Goal: Transaction & Acquisition: Obtain resource

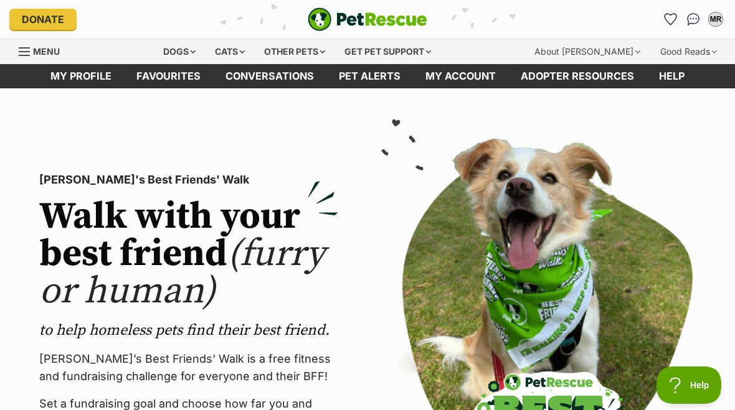
click at [662, 21] on link "Favourites" at bounding box center [671, 19] width 20 height 20
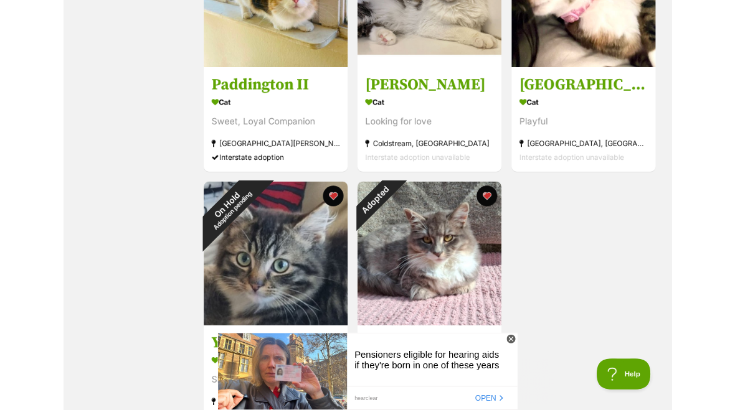
scroll to position [1905, 0]
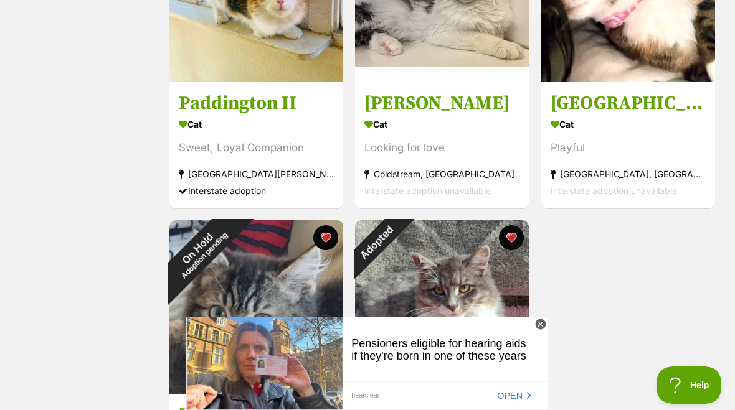
click at [539, 323] on icon at bounding box center [540, 324] width 4 height 4
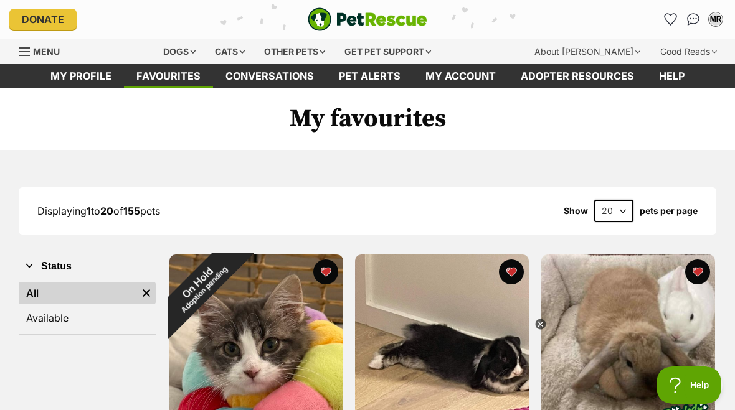
scroll to position [0, 0]
click at [291, 55] on div "Other pets" at bounding box center [294, 51] width 78 height 25
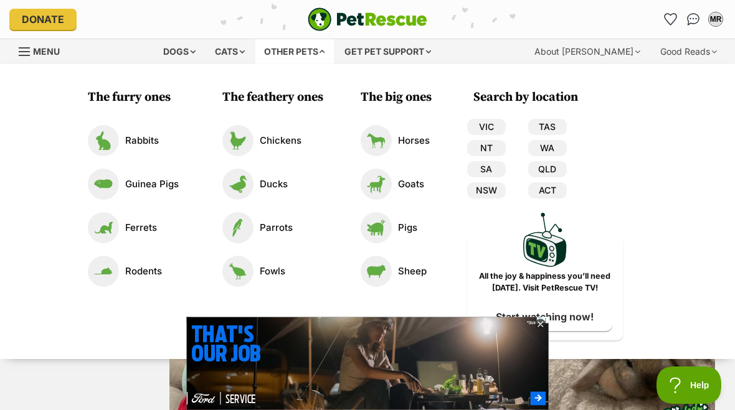
click at [362, 173] on img at bounding box center [376, 184] width 31 height 31
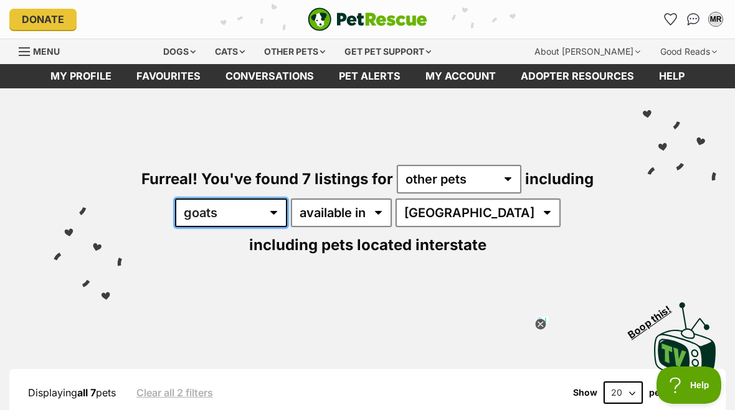
click at [242, 214] on select "all other pets Birds Chickens Cows Ducks Ferrets Fowls Goats Guinea Pigs Horses…" at bounding box center [231, 213] width 112 height 29
select select "Guinea Pigs"
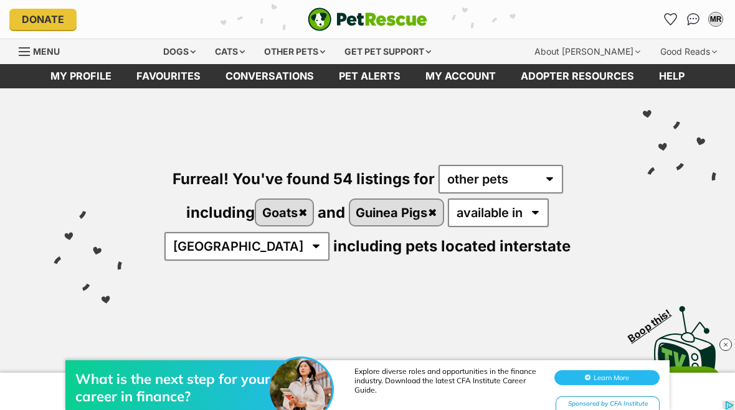
click at [305, 212] on link "Goats" at bounding box center [284, 213] width 57 height 26
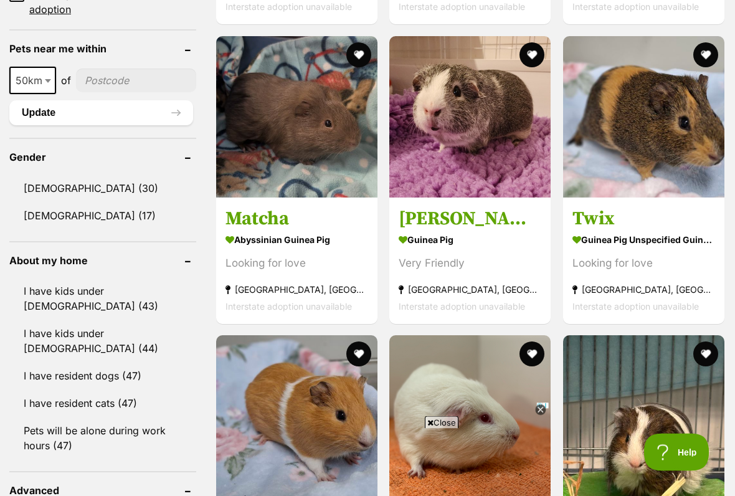
scroll to position [1300, 0]
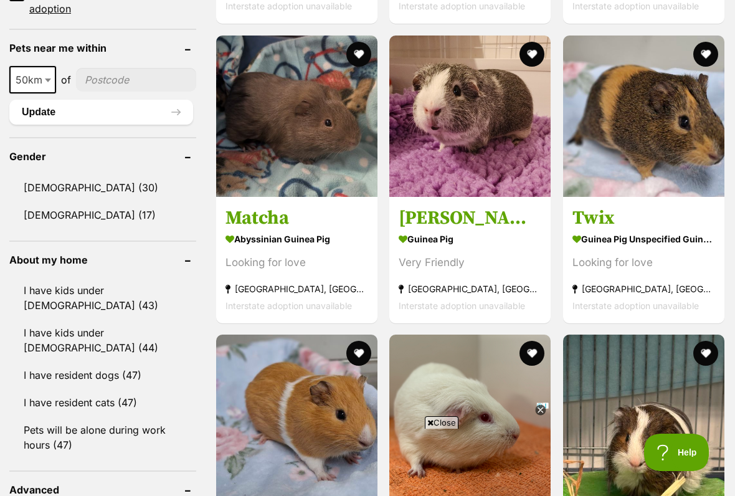
click at [538, 47] on button "favourite" at bounding box center [532, 54] width 25 height 25
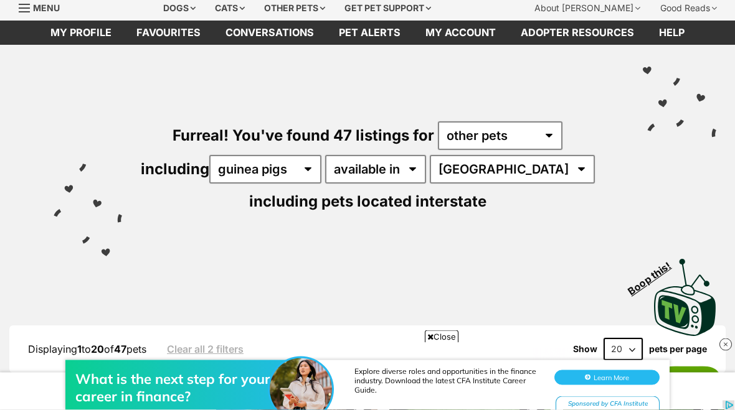
scroll to position [0, 0]
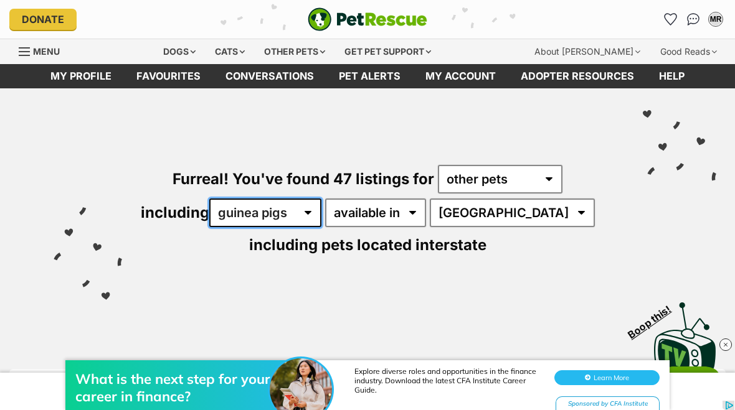
click at [314, 199] on select "all other pets Birds Chickens Cows Ducks Ferrets Fowls Goats Guinea Pigs Horses…" at bounding box center [265, 213] width 112 height 29
select select "Ferrets"
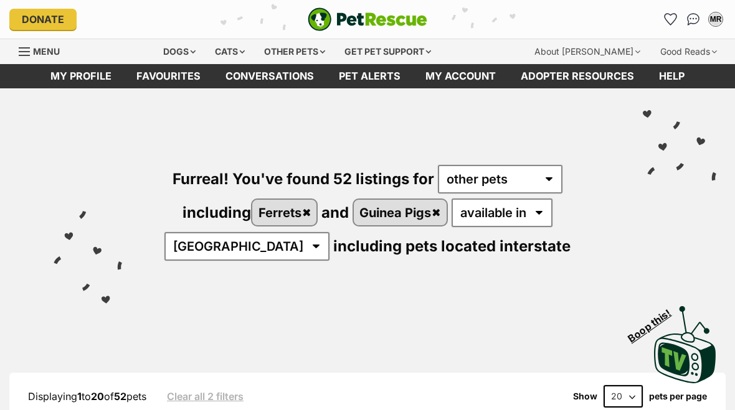
click at [439, 214] on link "Guinea Pigs" at bounding box center [400, 213] width 93 height 26
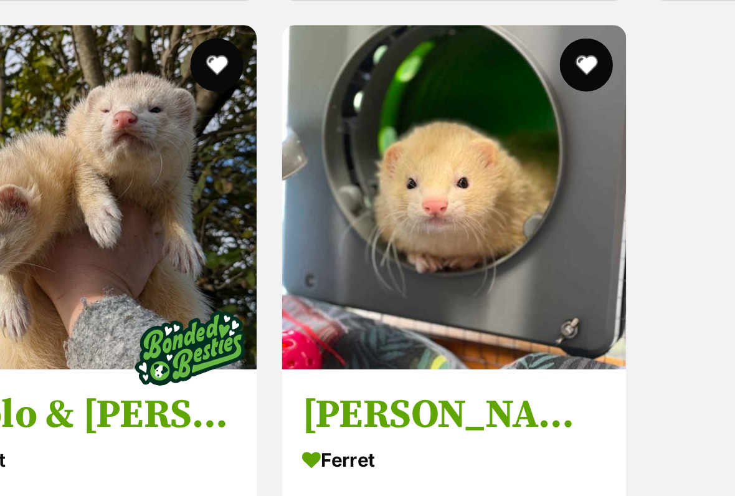
click at [520, 130] on button "favourite" at bounding box center [532, 142] width 25 height 25
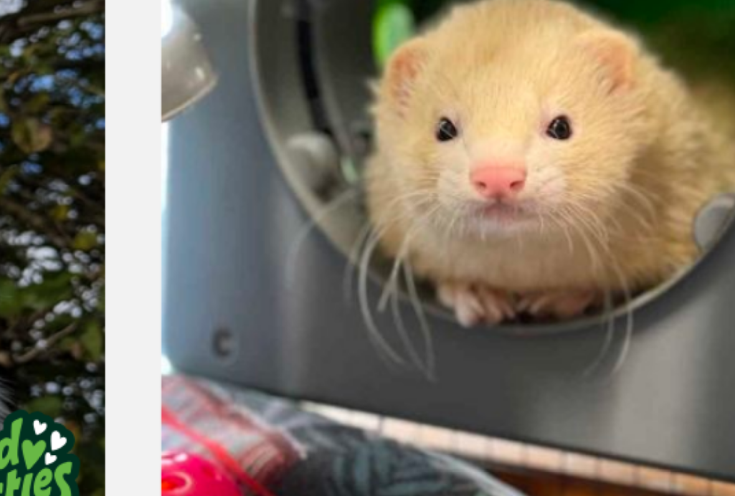
click at [389, 123] on img at bounding box center [469, 203] width 161 height 161
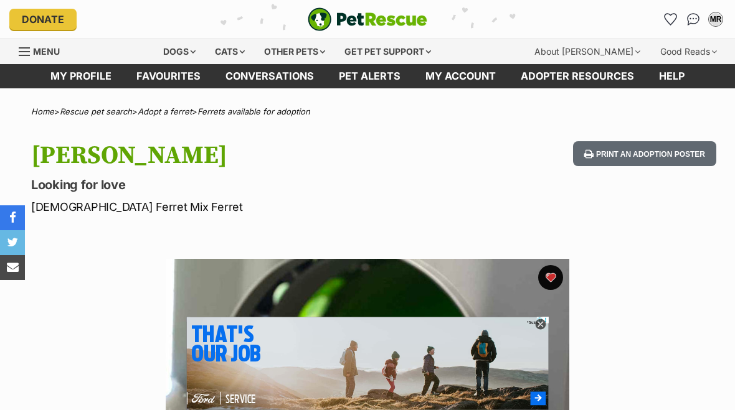
click at [667, 18] on icon "Favourites" at bounding box center [671, 19] width 12 height 11
click at [670, 22] on icon "Favourites" at bounding box center [671, 19] width 12 height 11
